Goal: Task Accomplishment & Management: Use online tool/utility

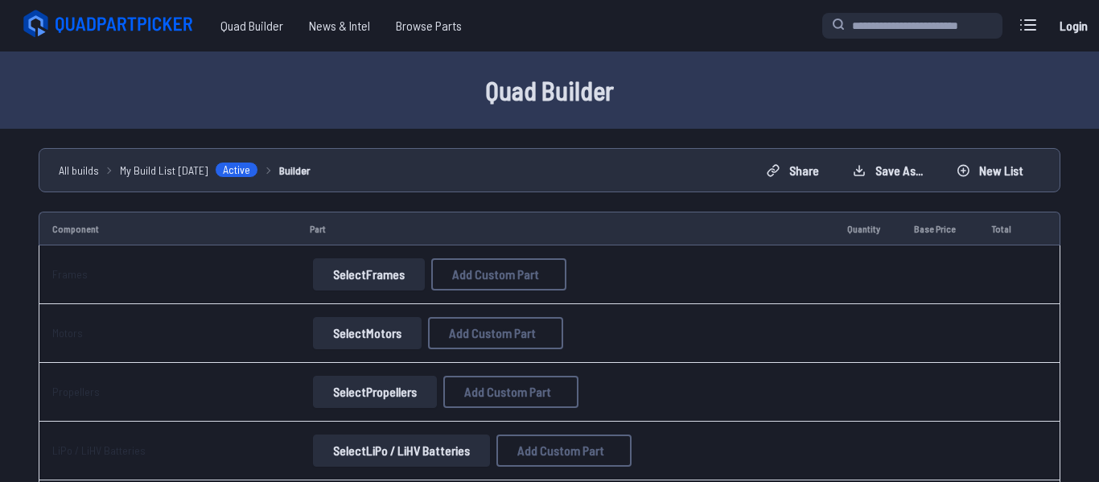
click at [161, 325] on td "Motors" at bounding box center [168, 333] width 258 height 59
click at [199, 298] on td "Frames" at bounding box center [168, 274] width 258 height 59
click at [473, 263] on button "Add Custom Part" at bounding box center [498, 274] width 135 height 32
select select "**********"
click at [232, 266] on div "Add Custom Part Part name* Brand / Manufacturer Price * Link Category Cancel Ad…" at bounding box center [549, 241] width 1099 height 482
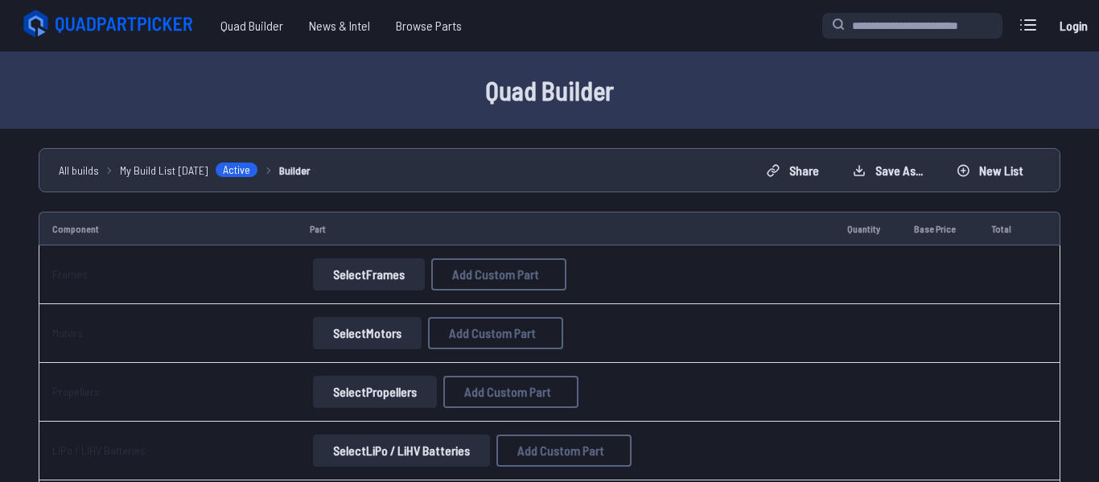
click at [292, 291] on div "Add Custom Part Part name* Brand / Manufacturer Price * Link Category Cancel Ad…" at bounding box center [549, 241] width 1099 height 482
click at [703, 64] on button at bounding box center [701, 75] width 39 height 23
click at [415, 267] on button "Select Frames" at bounding box center [369, 274] width 112 height 32
click at [384, 283] on button "Select Frames" at bounding box center [369, 274] width 112 height 32
click at [389, 284] on button "Select Frames" at bounding box center [369, 274] width 112 height 32
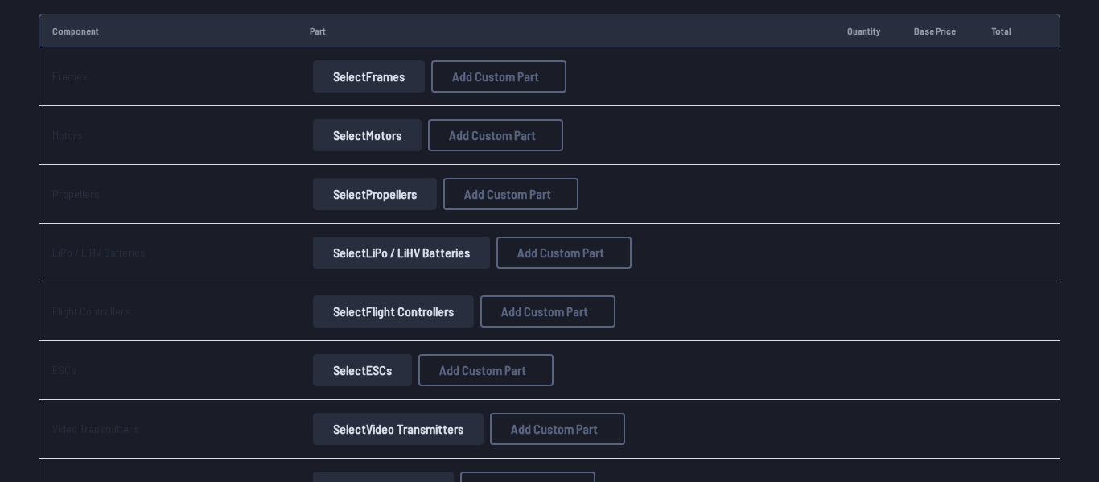
scroll to position [210, 0]
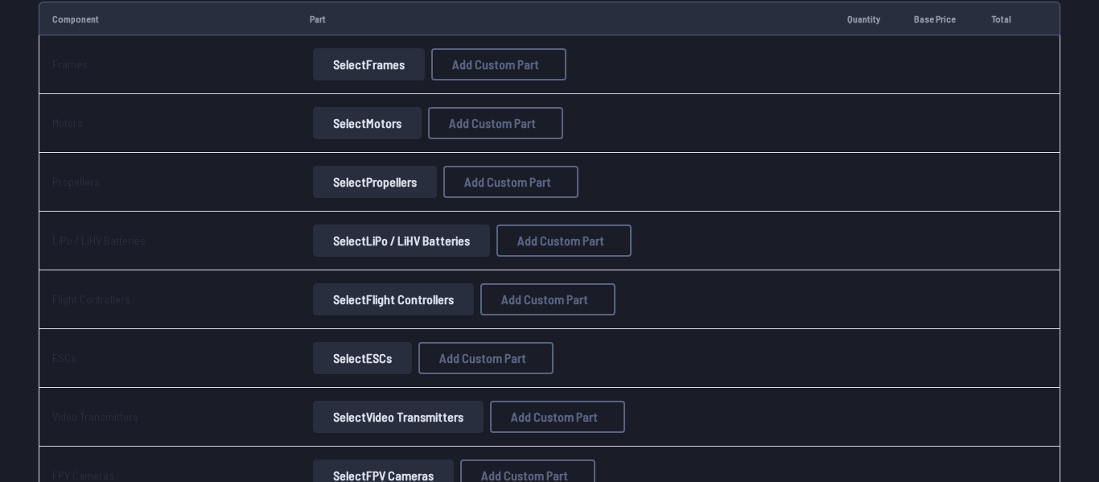
click at [390, 182] on button "Select Propellers" at bounding box center [375, 182] width 124 height 32
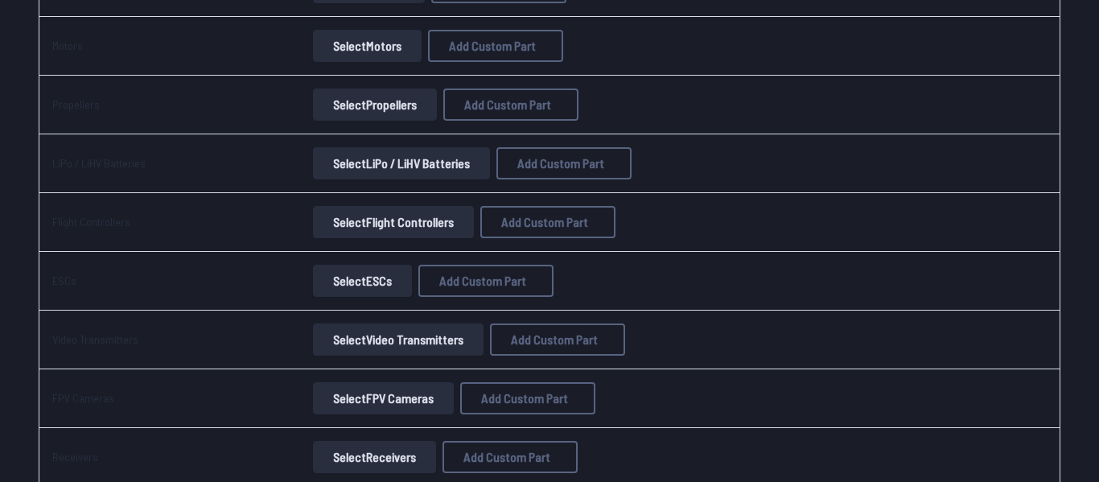
scroll to position [294, 0]
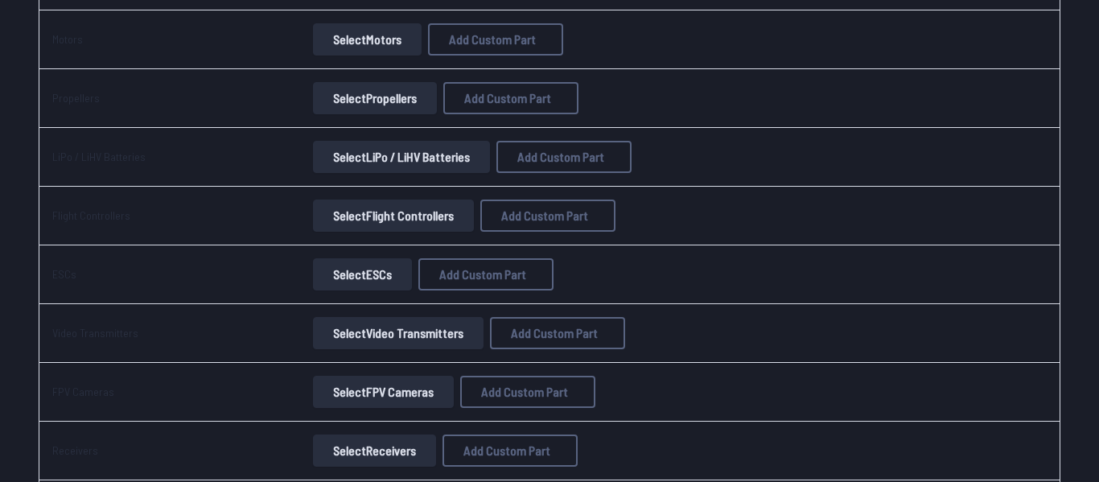
click at [389, 211] on button "Select Flight Controllers" at bounding box center [393, 216] width 161 height 32
